Goal: Navigation & Orientation: Find specific page/section

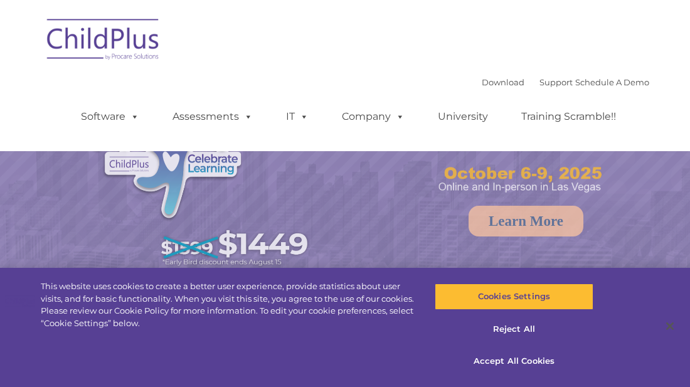
select select "MEDIUM"
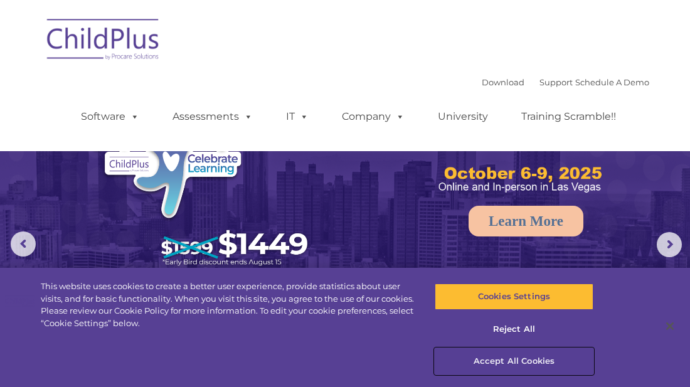
click at [489, 360] on button "Accept All Cookies" at bounding box center [514, 361] width 159 height 26
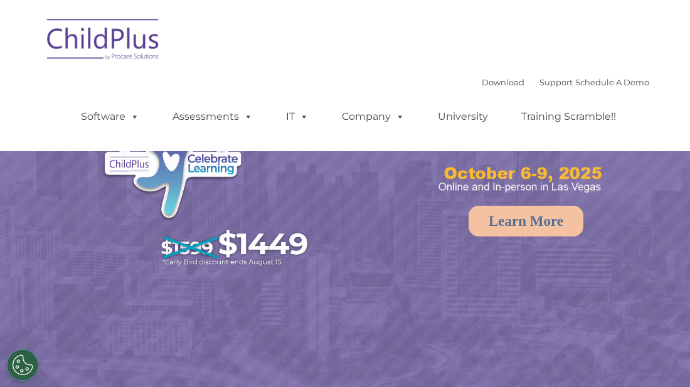
select select "MEDIUM"
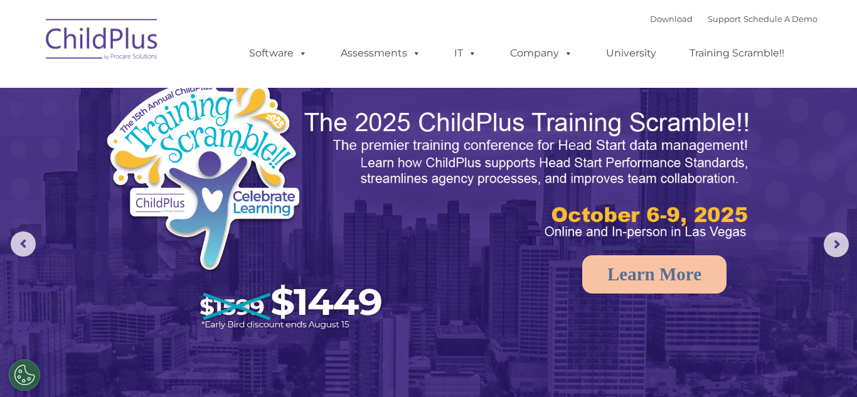
click at [690, 176] on img at bounding box center [528, 175] width 451 height 135
click at [690, 147] on img at bounding box center [528, 175] width 451 height 135
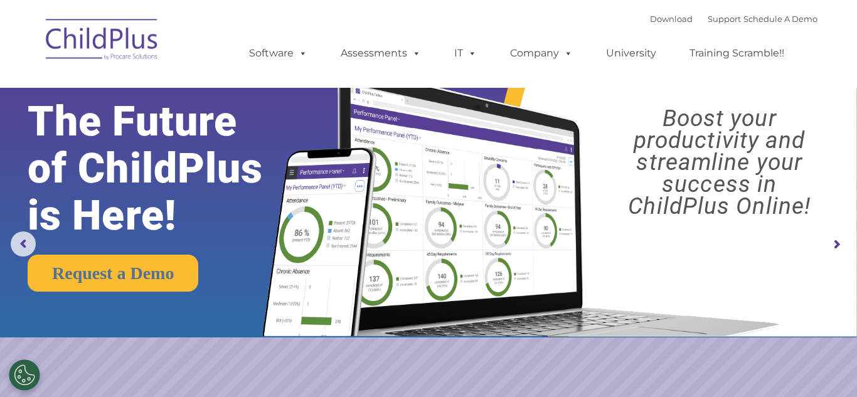
click at [82, 29] on img at bounding box center [103, 41] width 126 height 63
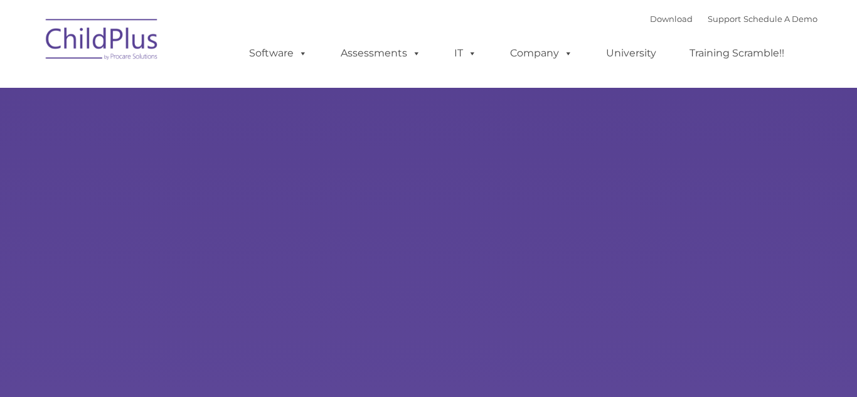
type input ""
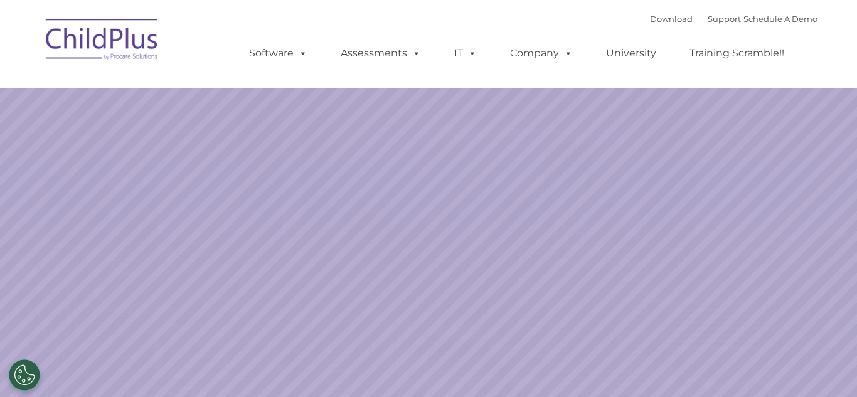
select select "MEDIUM"
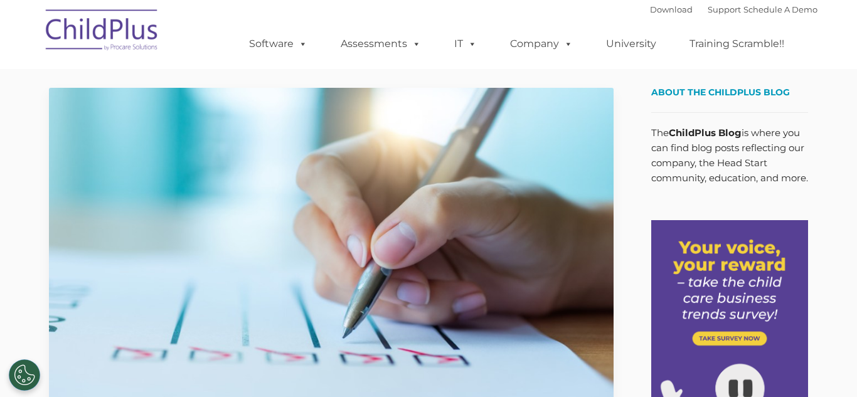
click at [724, 242] on img at bounding box center [729, 381] width 157 height 323
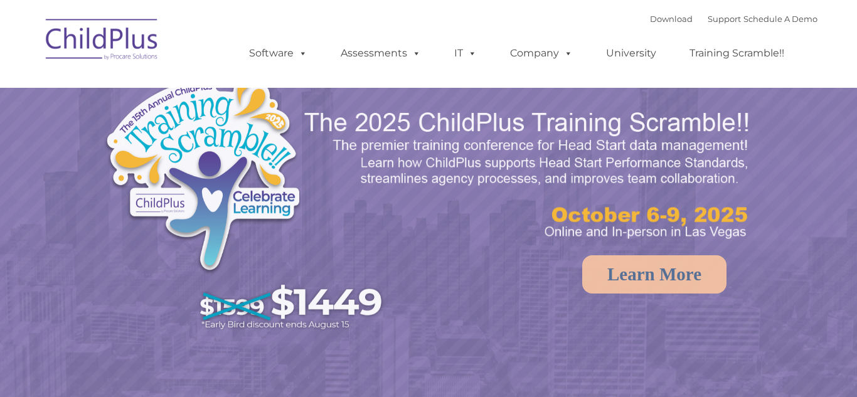
select select "MEDIUM"
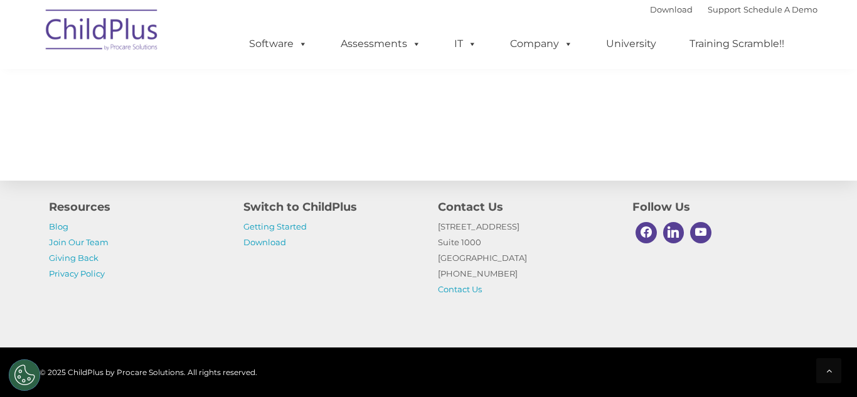
scroll to position [1417, 0]
click at [270, 245] on link "Download" at bounding box center [264, 242] width 43 height 10
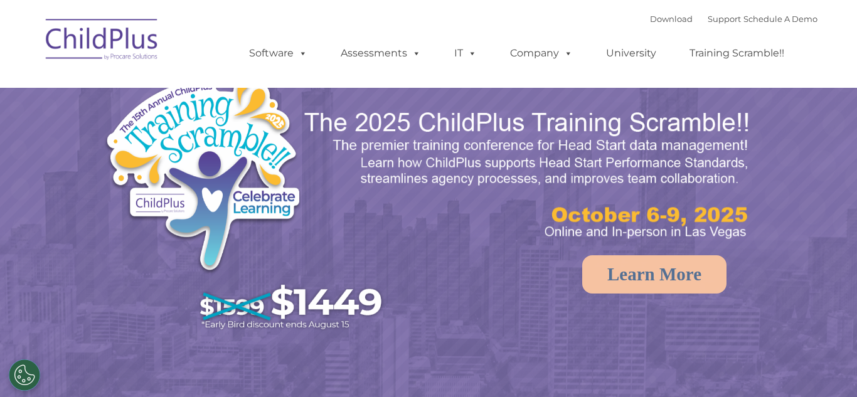
select select "MEDIUM"
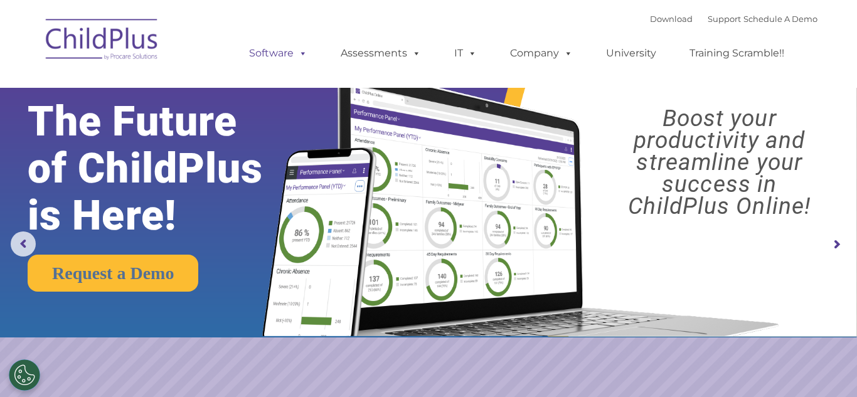
click at [272, 58] on link "Software" at bounding box center [278, 53] width 83 height 25
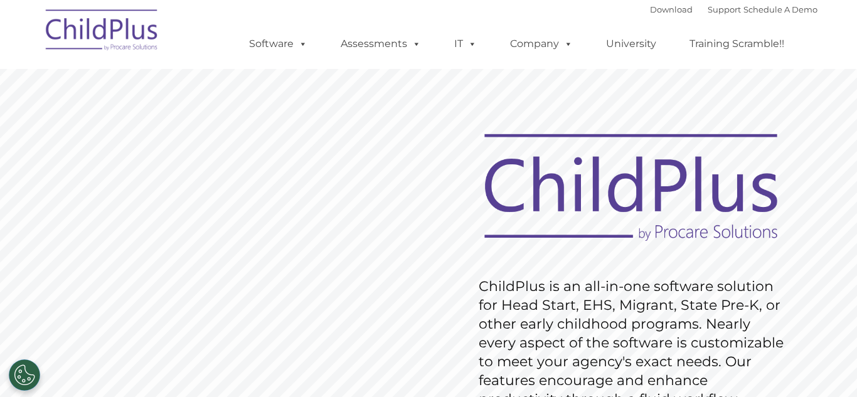
click at [104, 27] on img at bounding box center [103, 32] width 126 height 63
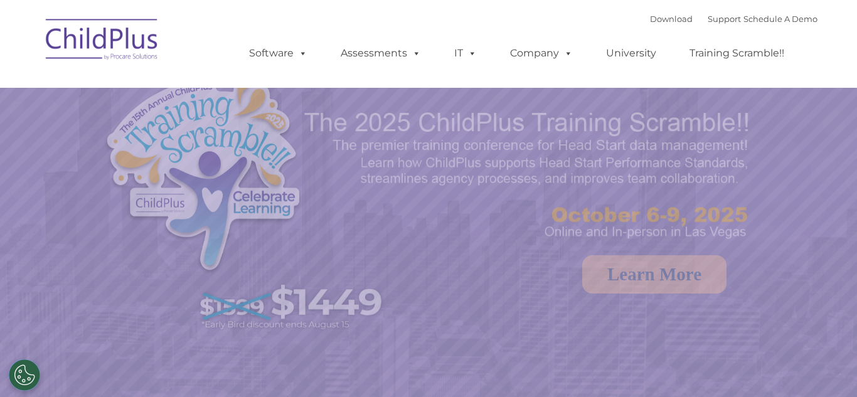
select select "MEDIUM"
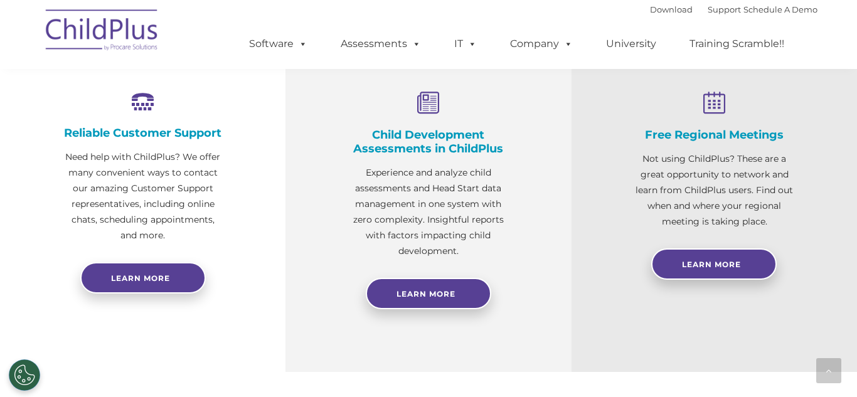
scroll to position [474, 0]
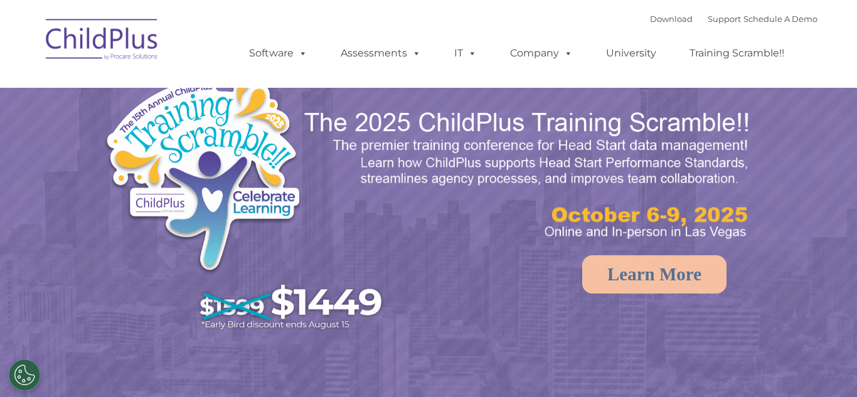
select select "MEDIUM"
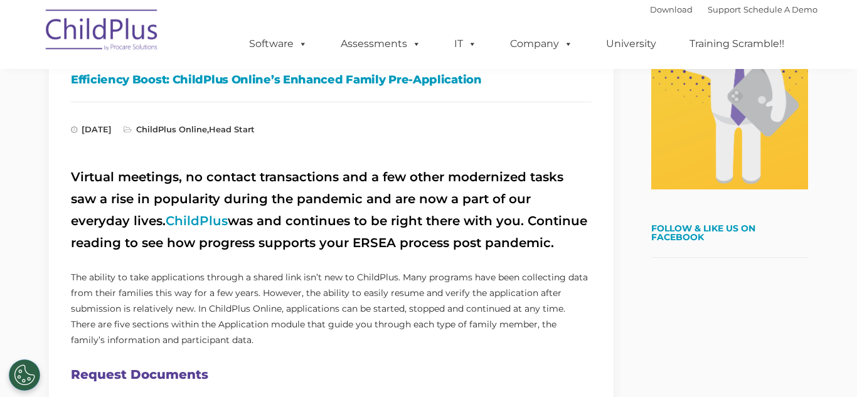
scroll to position [358, 0]
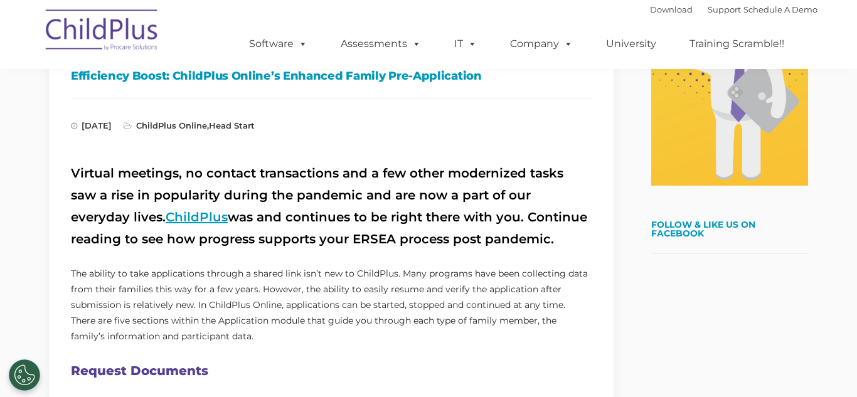
click at [166, 213] on link "ChildPlus" at bounding box center [197, 217] width 62 height 15
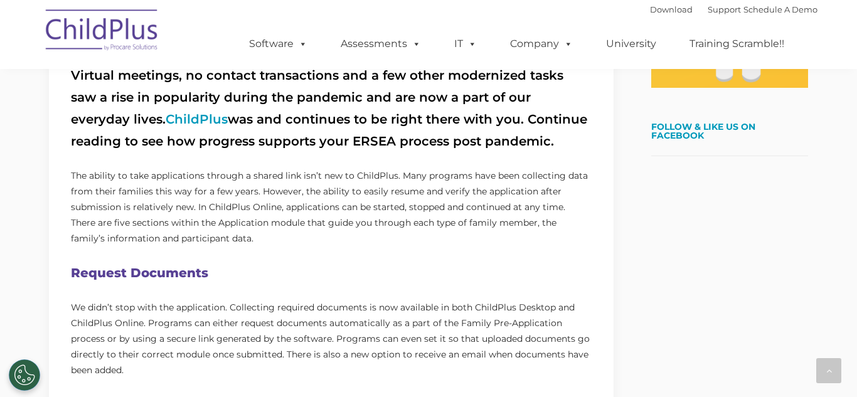
scroll to position [457, 0]
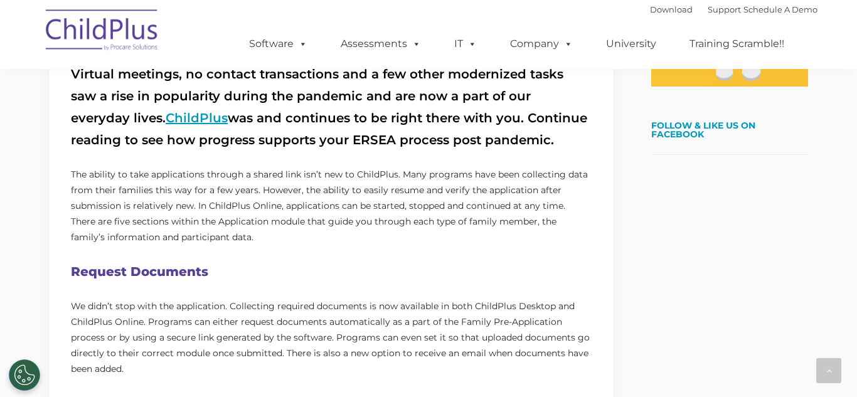
click at [166, 120] on link "ChildPlus" at bounding box center [197, 117] width 62 height 15
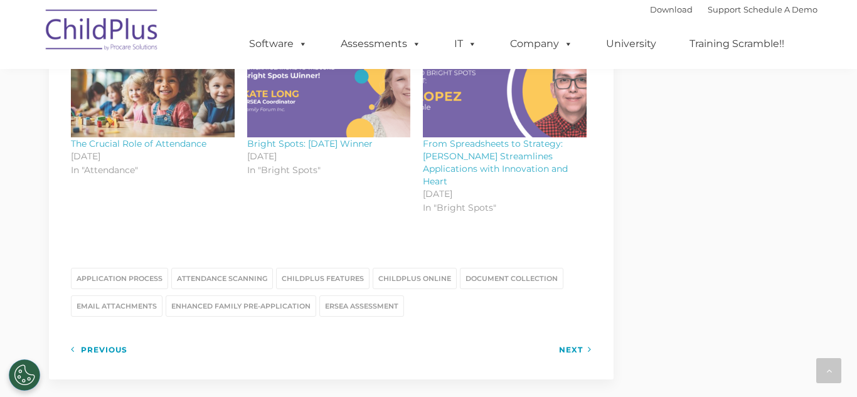
scroll to position [1560, 0]
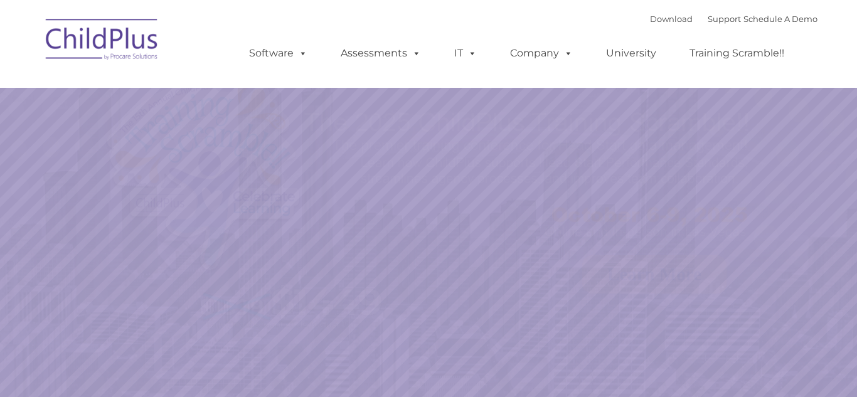
select select "MEDIUM"
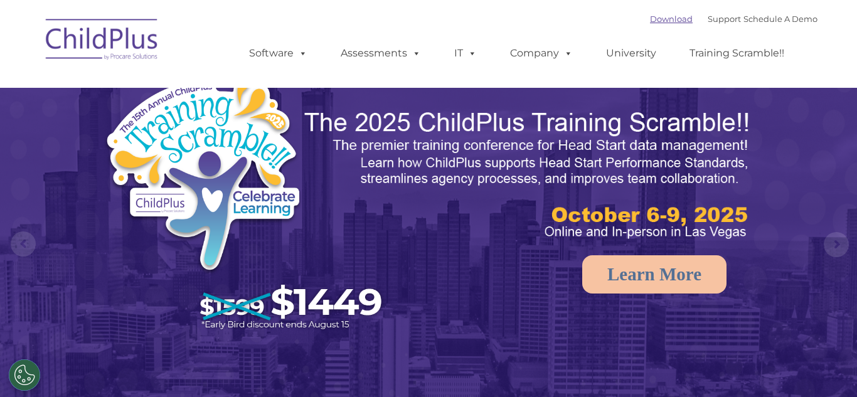
click at [653, 19] on link "Download" at bounding box center [671, 19] width 43 height 10
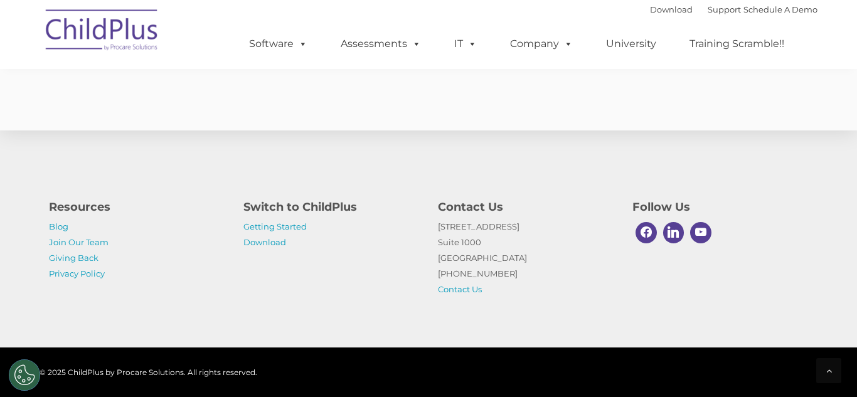
scroll to position [1935, 0]
click at [287, 227] on link "Getting Started" at bounding box center [274, 227] width 63 height 10
click at [297, 43] on span at bounding box center [301, 44] width 14 height 12
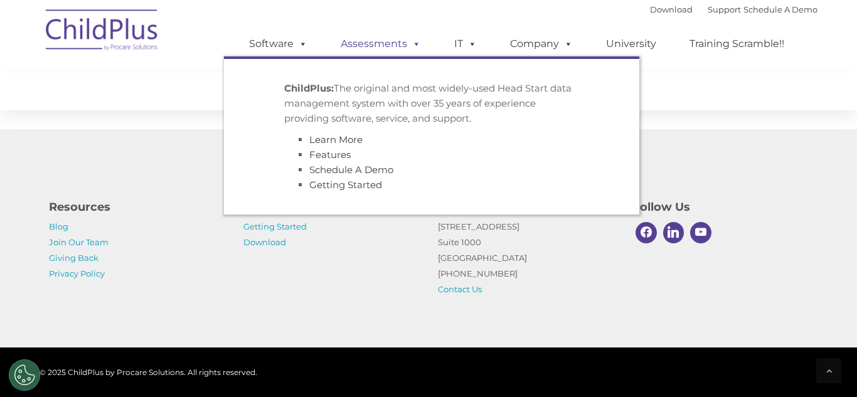
click at [392, 52] on link "Assessments" at bounding box center [380, 43] width 105 height 25
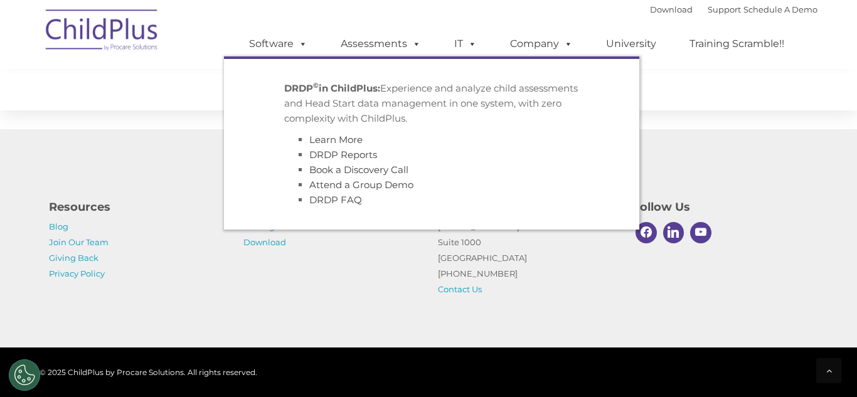
click at [762, 164] on div "Resources Blog Join Our Team Giving Back Privacy Policy Switch to ChildPlus Get…" at bounding box center [428, 238] width 857 height 218
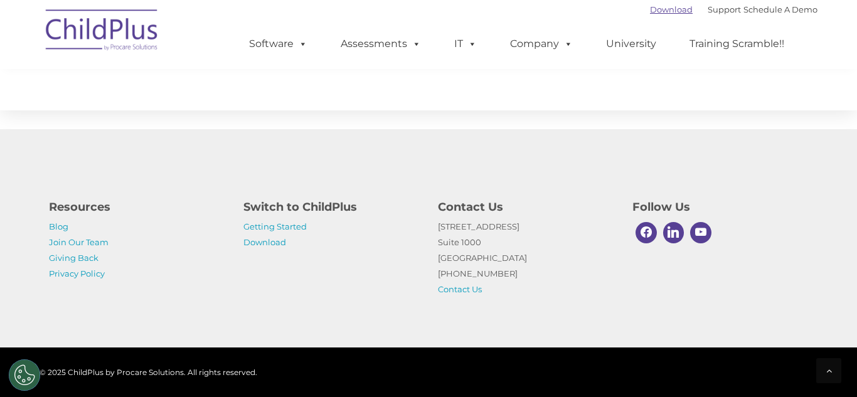
click at [651, 12] on link "Download" at bounding box center [671, 9] width 43 height 10
click at [108, 43] on img at bounding box center [103, 32] width 126 height 63
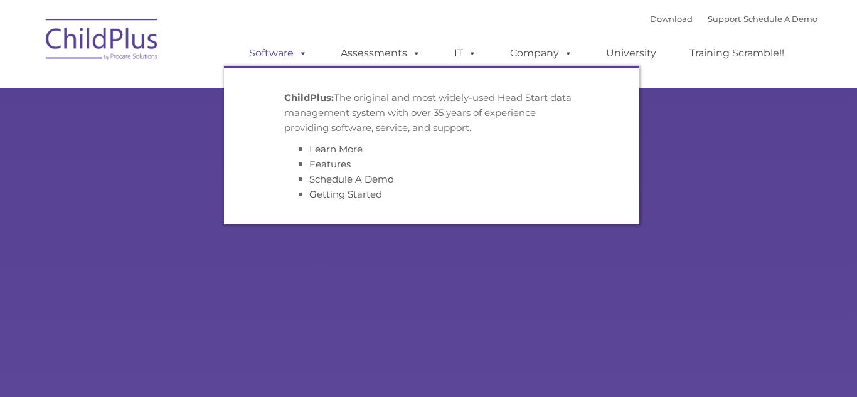
click at [283, 56] on link "Software" at bounding box center [278, 53] width 83 height 25
